Goal: Task Accomplishment & Management: Manage account settings

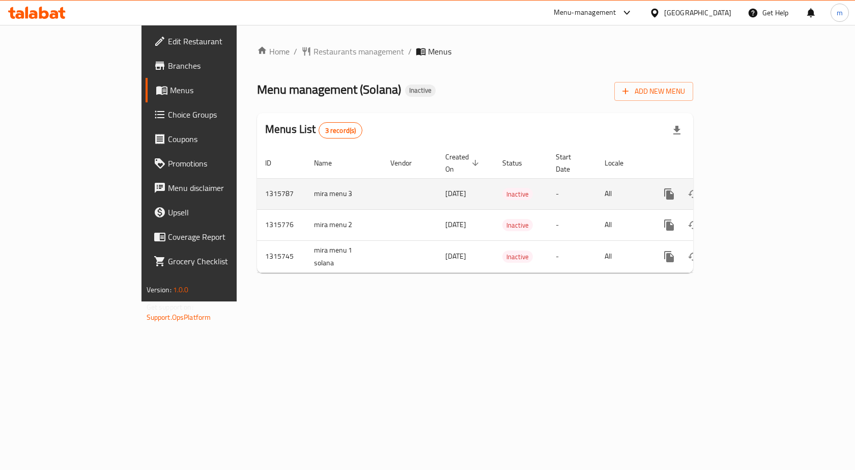
click at [306, 181] on td "mira menu 3" at bounding box center [344, 193] width 76 height 31
copy td "mira menu 3"
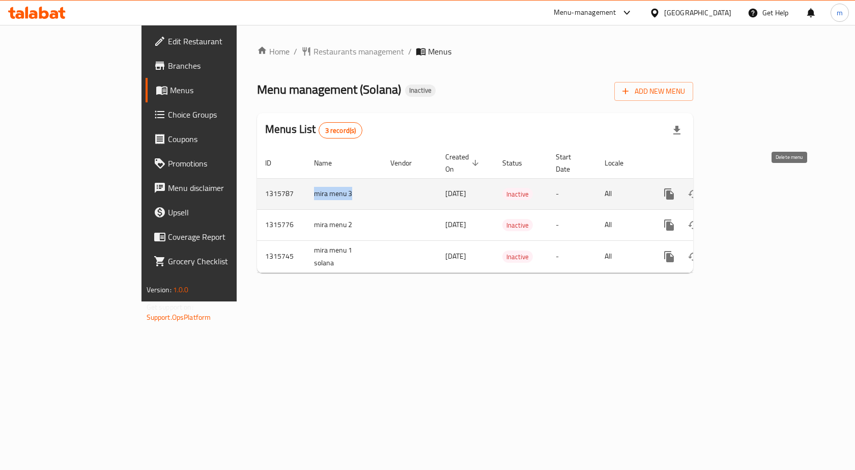
click at [724, 188] on icon "enhanced table" at bounding box center [718, 194] width 12 height 12
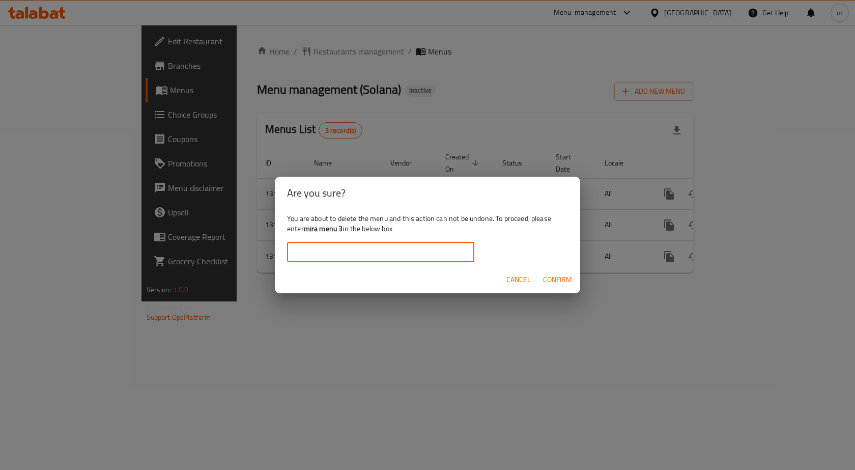
click at [397, 246] on input "text" at bounding box center [380, 252] width 187 height 20
paste input "mira menu 3"
click at [559, 279] on span "Confirm" at bounding box center [557, 279] width 29 height 13
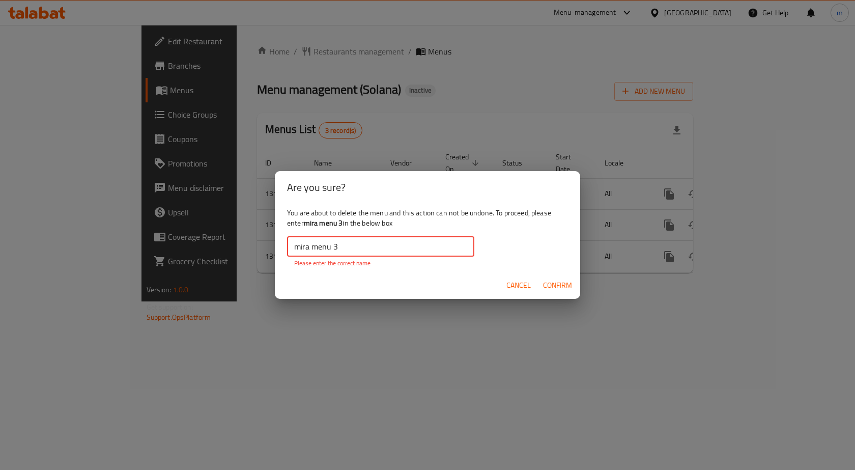
click at [294, 246] on input "mira menu 3" at bounding box center [380, 246] width 187 height 20
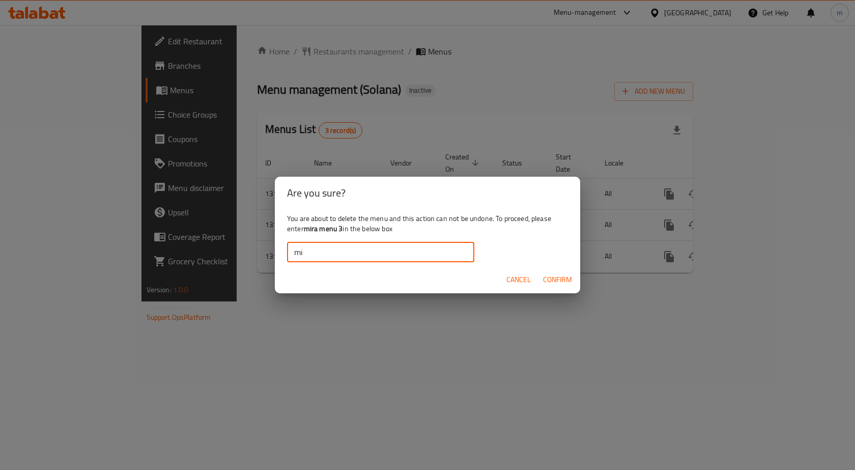
type input "m"
drag, startPoint x: 344, startPoint y: 229, endPoint x: 305, endPoint y: 234, distance: 38.6
click at [305, 234] on div "You are about to delete the menu and this action can not be undone. To proceed,…" at bounding box center [427, 237] width 305 height 57
copy b "mira menu 3"
click at [296, 255] on input "text" at bounding box center [380, 252] width 187 height 20
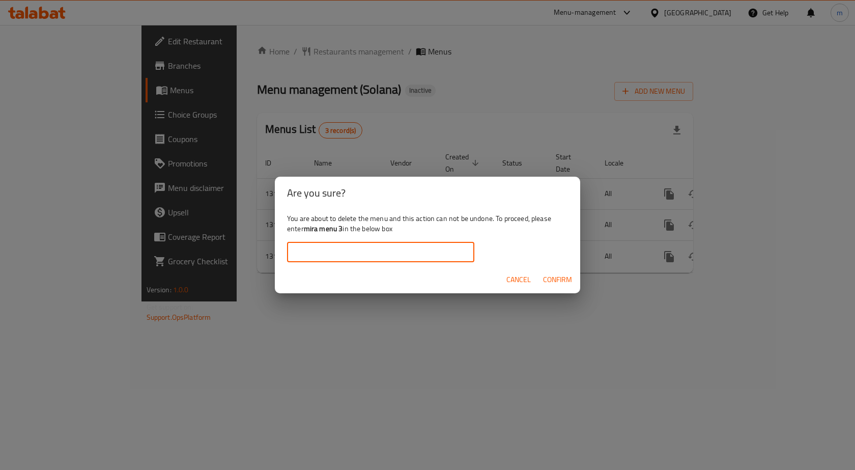
paste input "mira menu 3"
type input "mira menu 3"
click at [546, 277] on span "Confirm" at bounding box center [557, 279] width 29 height 13
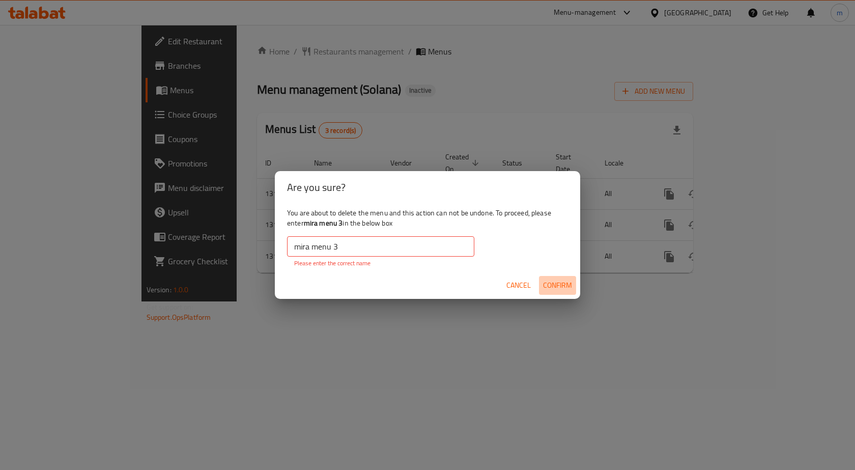
click at [559, 285] on span "Confirm" at bounding box center [557, 285] width 29 height 13
click at [558, 286] on span "Confirm" at bounding box center [557, 285] width 29 height 13
drag, startPoint x: 558, startPoint y: 286, endPoint x: 507, endPoint y: 287, distance: 50.9
click at [555, 287] on span "Confirm" at bounding box center [557, 285] width 29 height 13
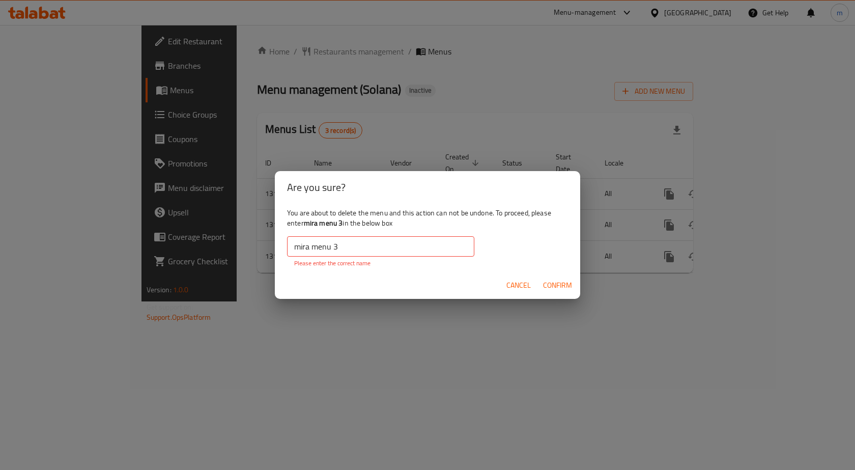
click at [516, 285] on span "Cancel" at bounding box center [518, 285] width 24 height 13
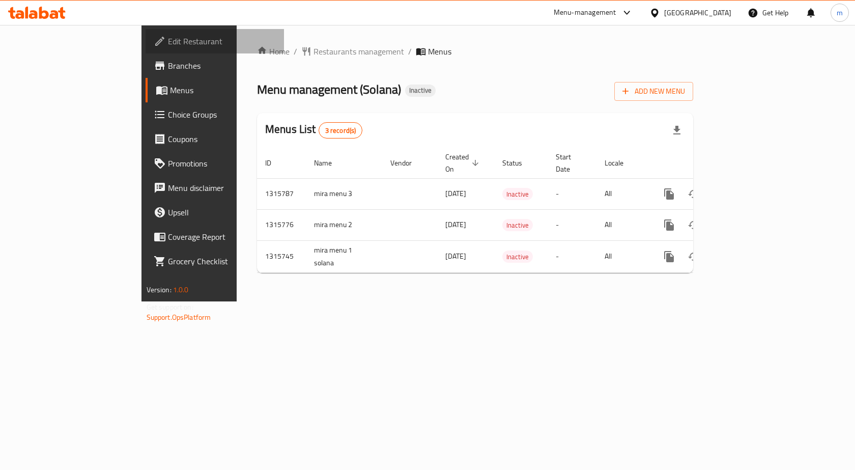
click at [168, 46] on span "Edit Restaurant" at bounding box center [222, 41] width 108 height 12
